Goal: Task Accomplishment & Management: Manage account settings

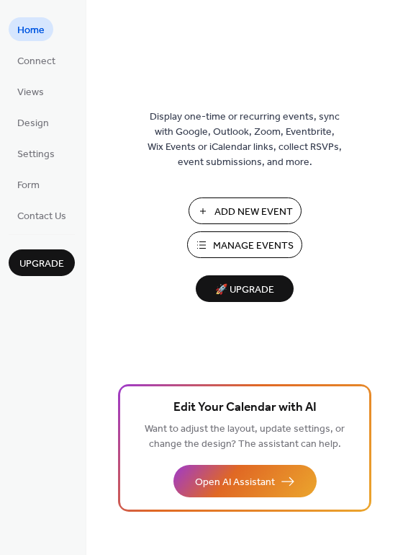
click at [251, 248] on span "Manage Events" at bounding box center [253, 245] width 81 height 15
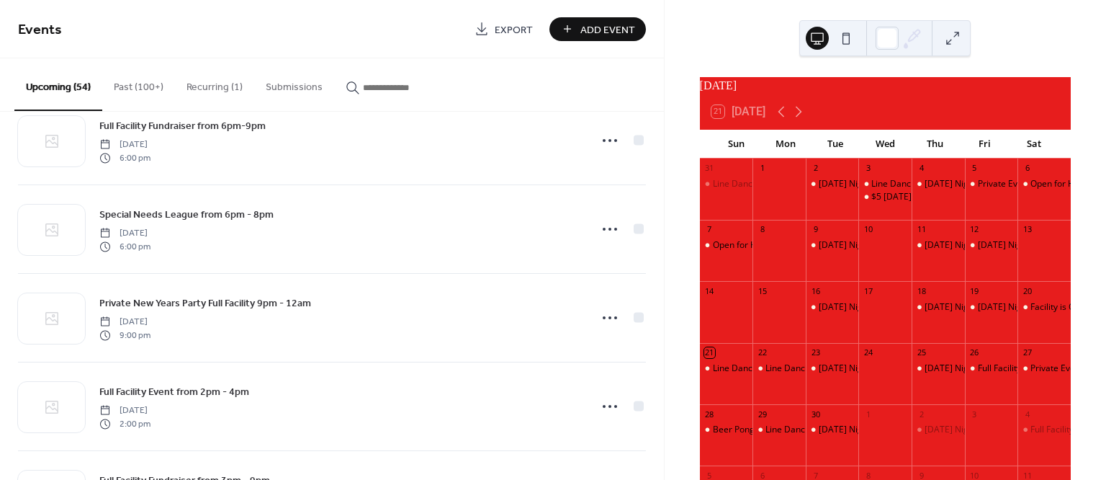
scroll to position [3580, 0]
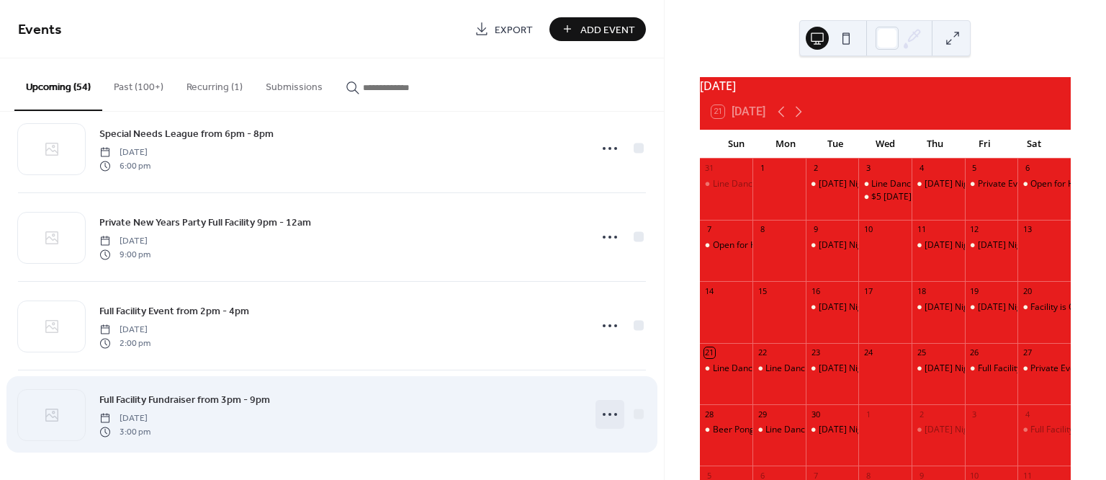
click at [612, 413] on icon at bounding box center [610, 414] width 23 height 23
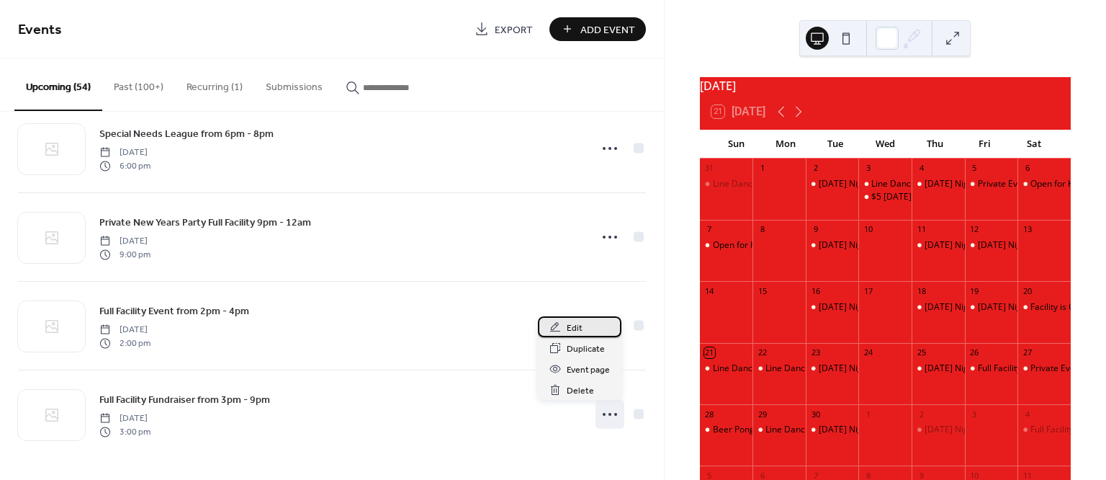
click at [589, 324] on div "Edit" at bounding box center [580, 326] width 84 height 21
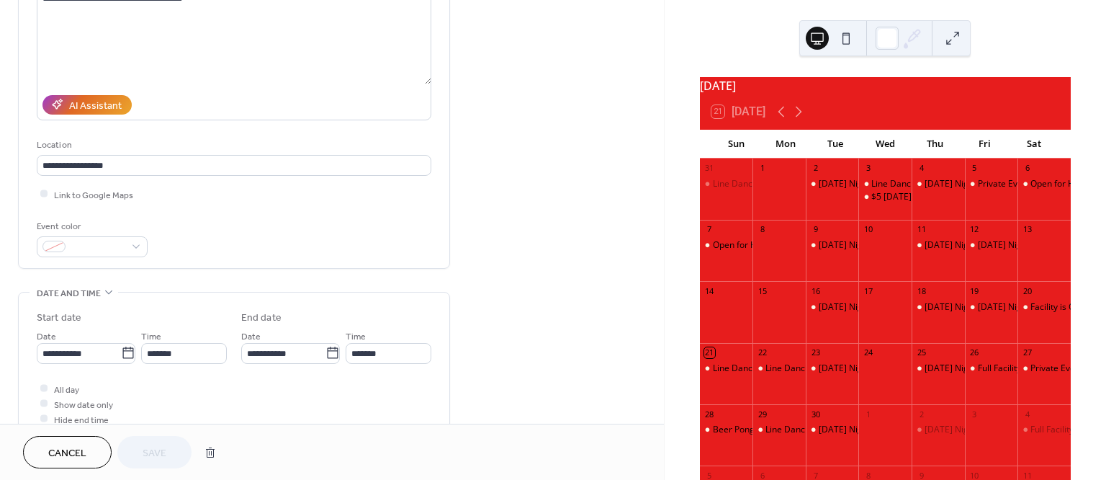
scroll to position [217, 0]
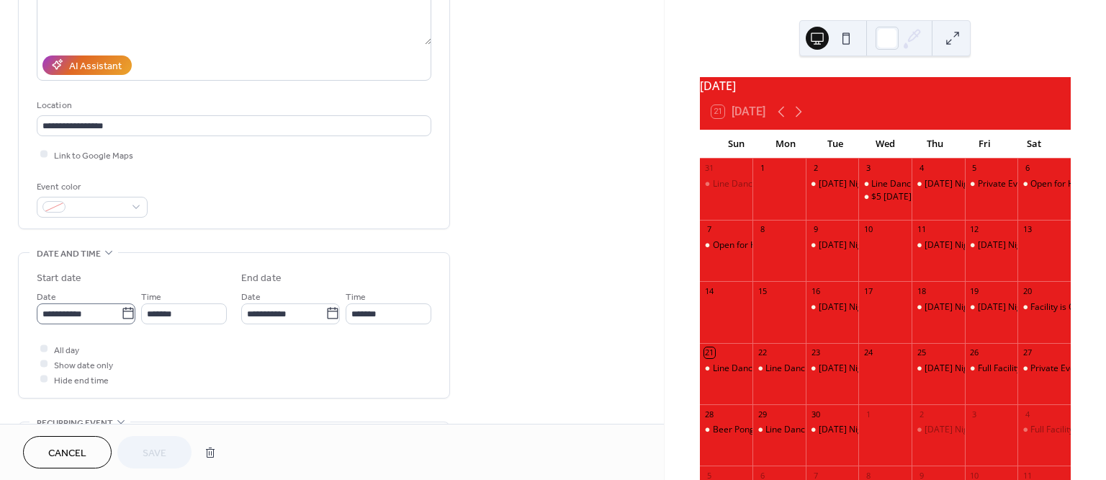
click at [123, 314] on icon at bounding box center [128, 313] width 14 height 14
click at [121, 314] on input "**********" at bounding box center [79, 313] width 84 height 21
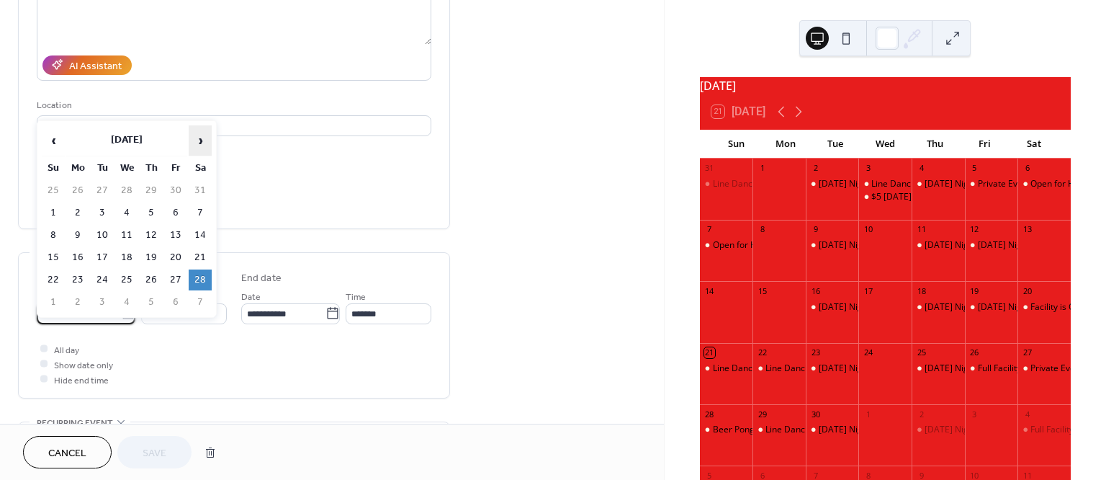
click at [200, 143] on span "›" at bounding box center [200, 140] width 22 height 29
click at [206, 218] on td "7" at bounding box center [200, 212] width 23 height 21
type input "**********"
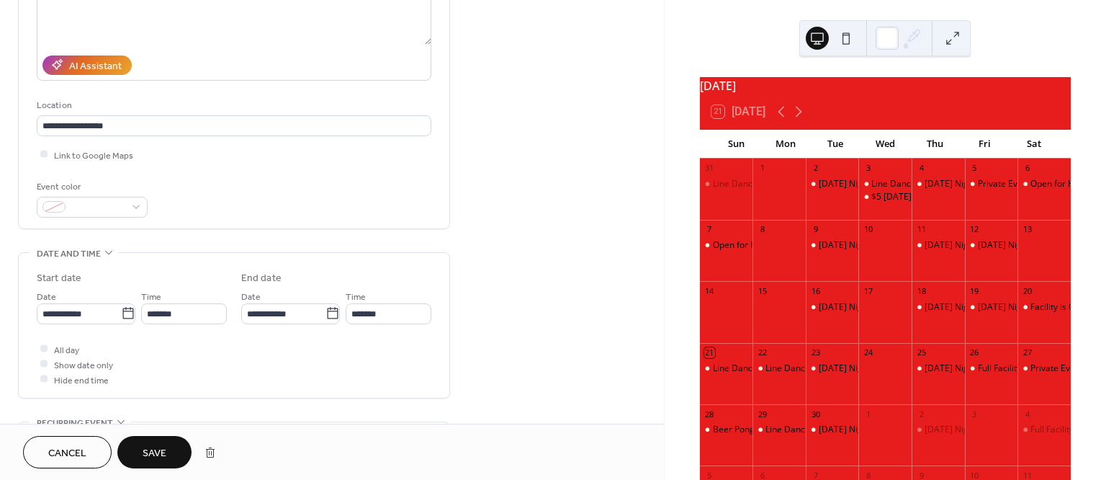
click at [156, 451] on span "Save" at bounding box center [155, 453] width 24 height 15
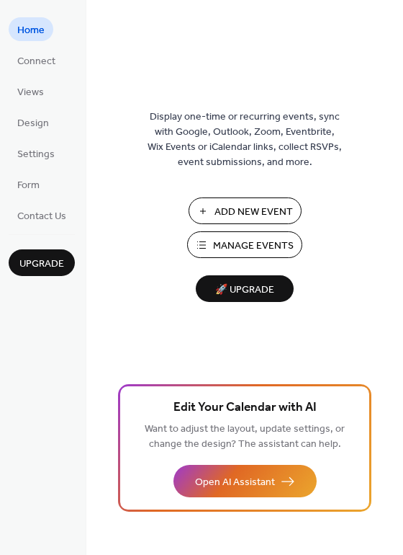
click at [263, 247] on span "Manage Events" at bounding box center [253, 245] width 81 height 15
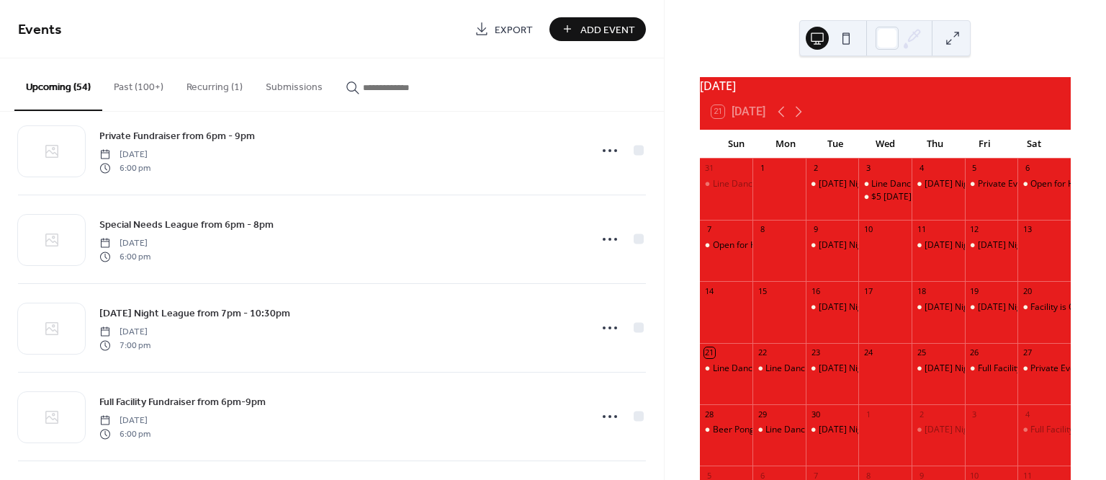
scroll to position [3268, 0]
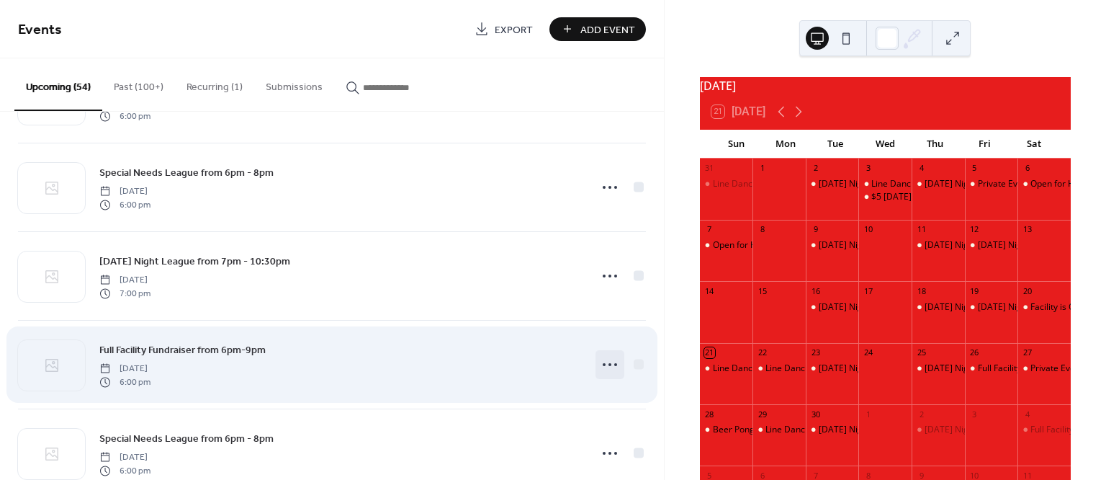
click at [614, 366] on circle at bounding box center [615, 364] width 3 height 3
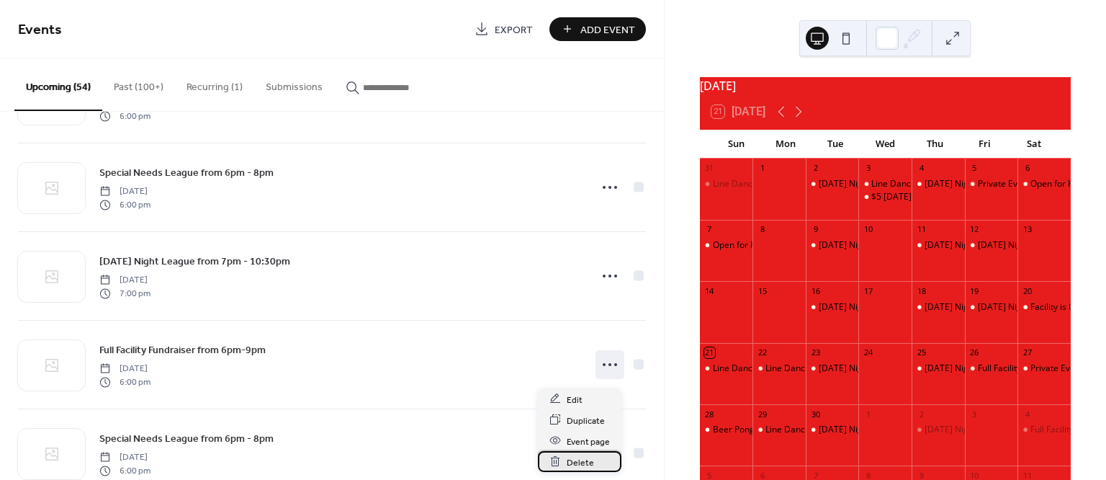
click at [582, 458] on span "Delete" at bounding box center [580, 461] width 27 height 15
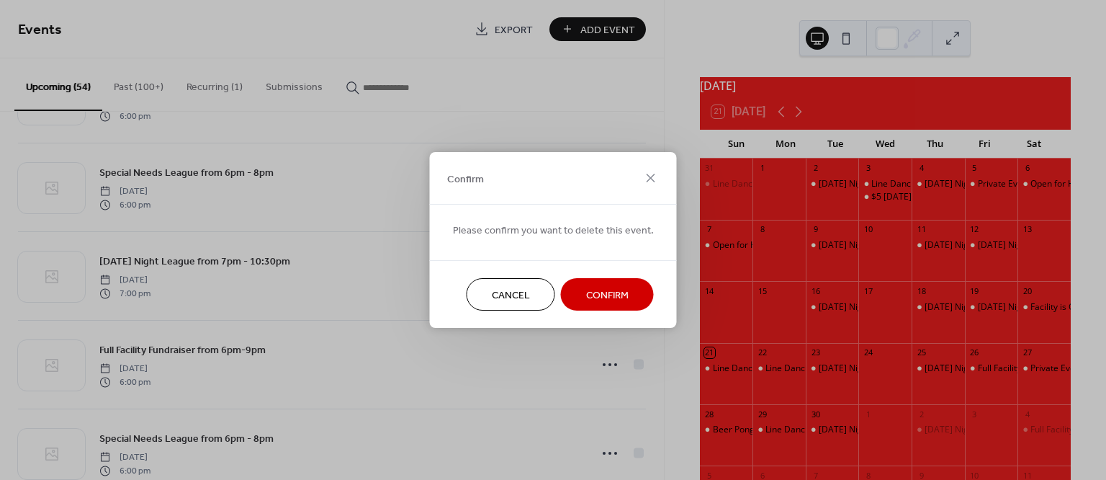
click at [622, 303] on span "Confirm" at bounding box center [607, 295] width 42 height 15
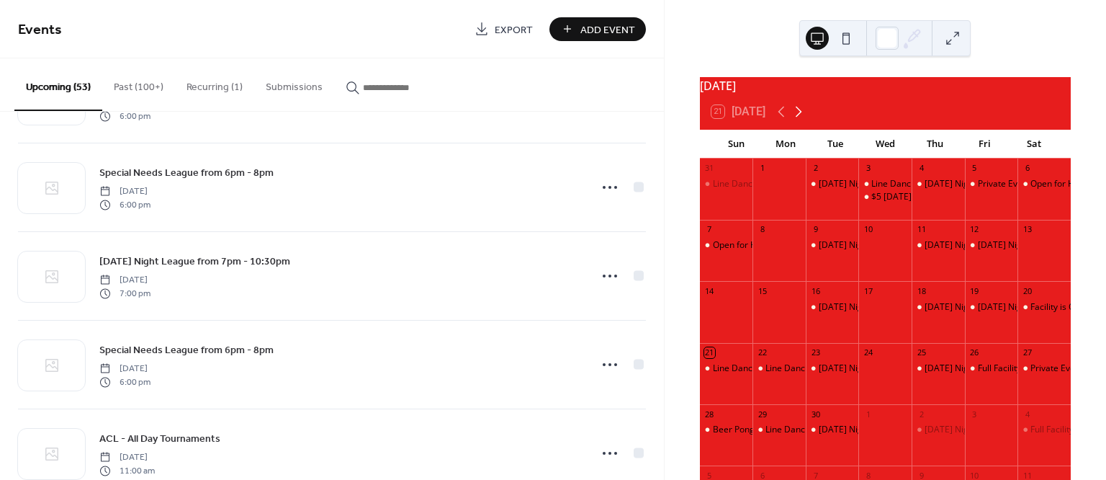
click at [799, 117] on icon at bounding box center [799, 112] width 6 height 11
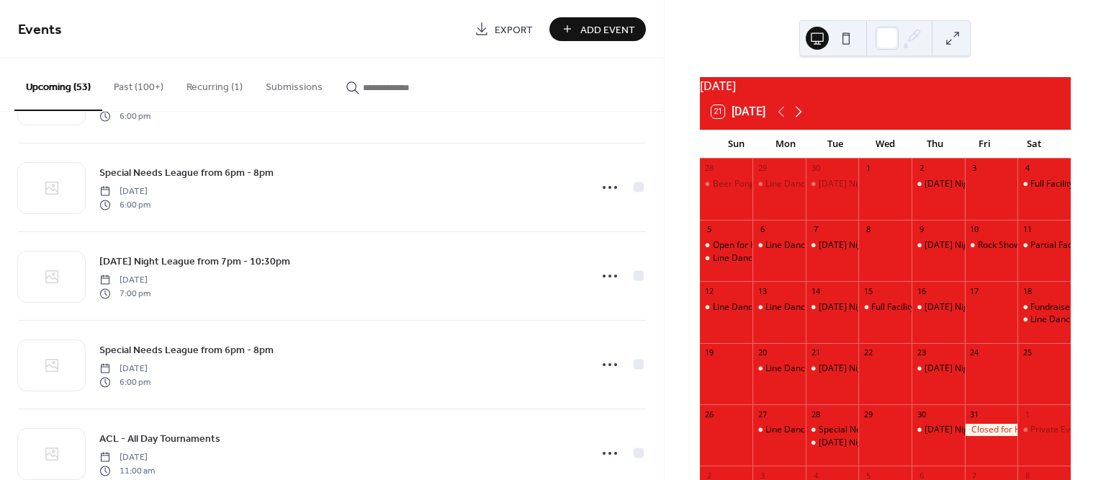
click at [807, 120] on icon at bounding box center [798, 111] width 17 height 17
